Goal: Information Seeking & Learning: Learn about a topic

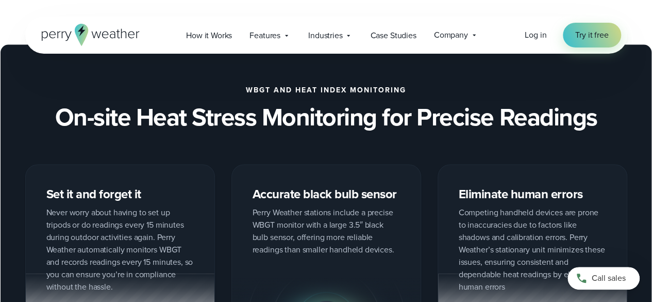
scroll to position [941, 0]
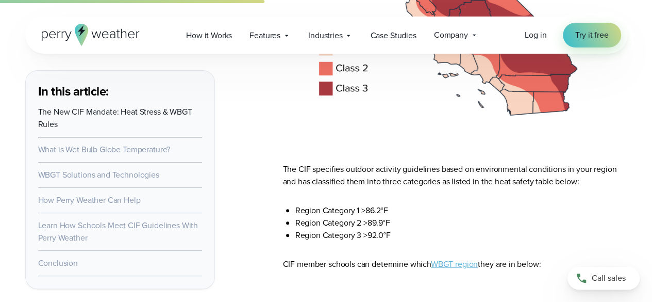
scroll to position [1997, 0]
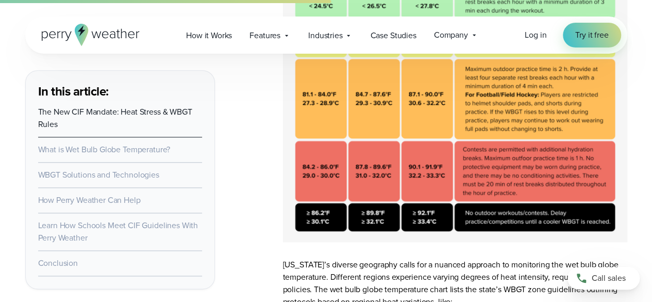
scroll to position [2593, 0]
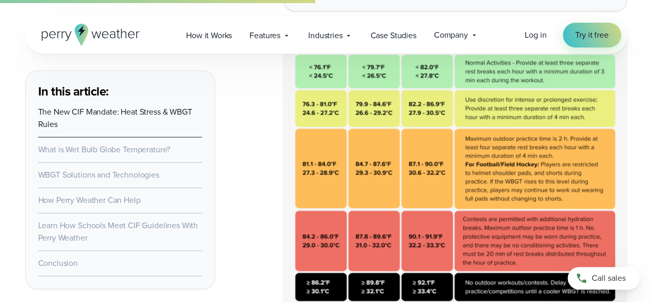
scroll to position [2405, 0]
